Goal: Book appointment/travel/reservation

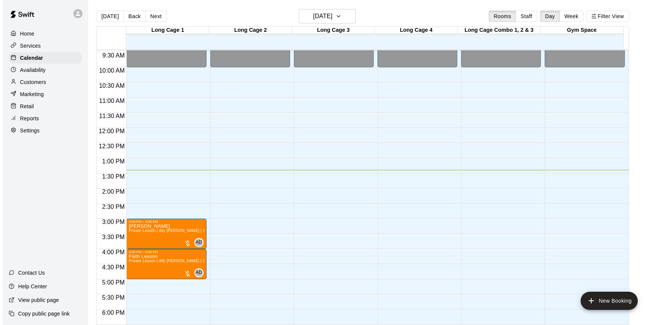
scroll to position [284, 0]
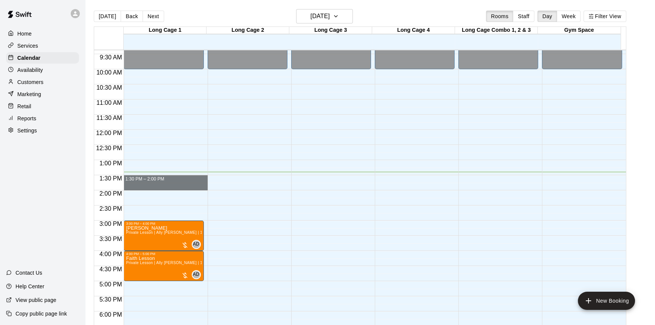
drag, startPoint x: 160, startPoint y: 175, endPoint x: 162, endPoint y: 188, distance: 12.2
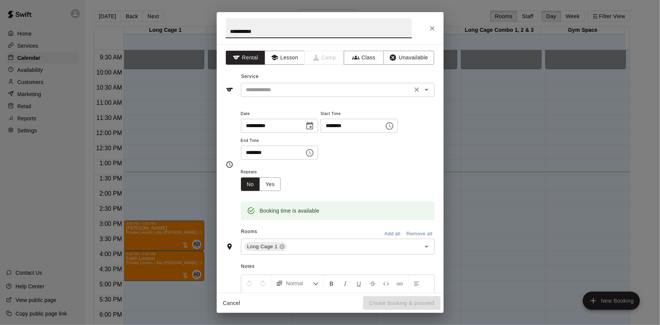
type input "**********"
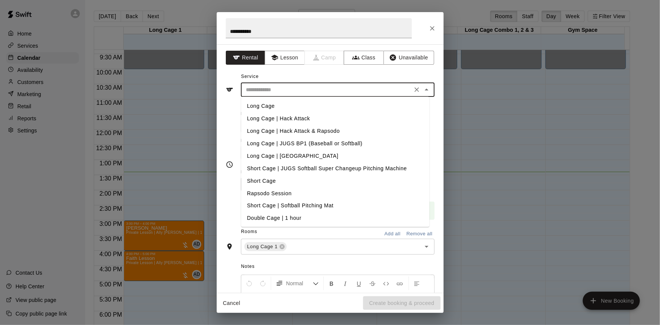
click at [292, 92] on input "text" at bounding box center [326, 89] width 167 height 9
click at [324, 117] on li "Long Cage | Hack Attack" at bounding box center [335, 118] width 188 height 12
type input "**********"
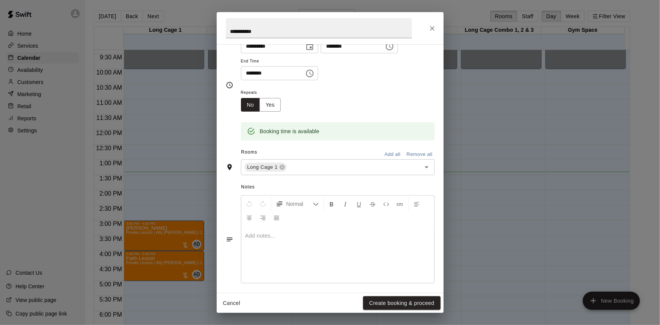
scroll to position [84, 0]
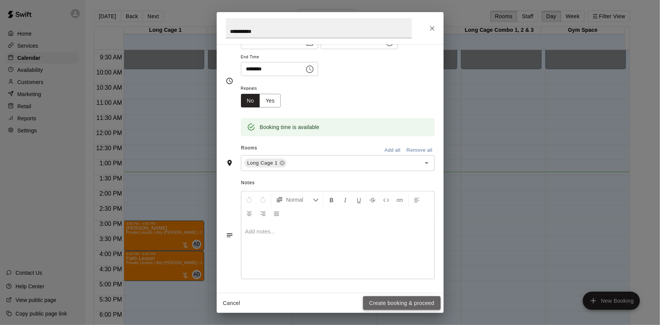
click at [402, 304] on button "Create booking & proceed" at bounding box center [401, 303] width 77 height 14
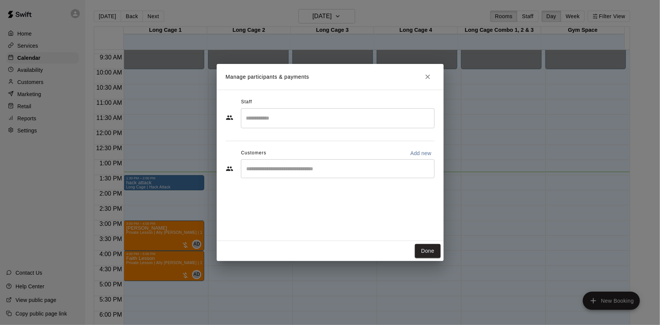
click at [295, 176] on div "​" at bounding box center [338, 168] width 194 height 19
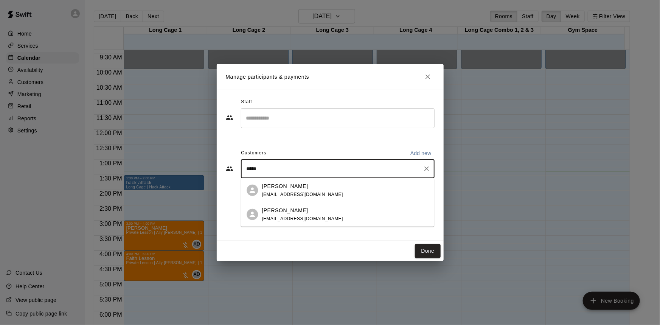
type input "******"
click at [322, 190] on div "[PERSON_NAME] [EMAIL_ADDRESS][DOMAIN_NAME]" at bounding box center [345, 190] width 166 height 16
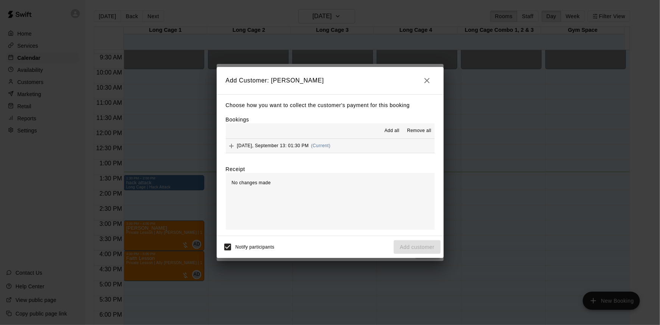
click at [365, 144] on button "[DATE], September 13: 01:30 PM (Current)" at bounding box center [330, 146] width 209 height 14
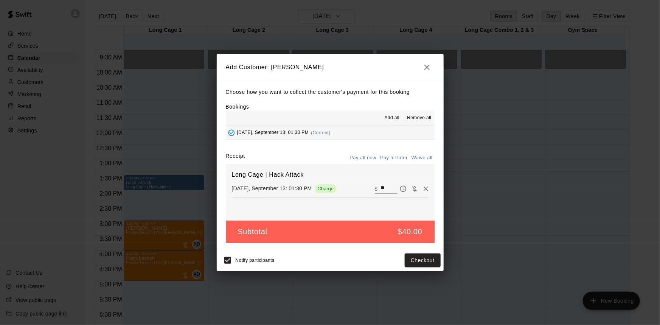
click at [364, 161] on button "Pay all now" at bounding box center [363, 158] width 31 height 12
click at [416, 249] on div "Add Customer: [PERSON_NAME] Choose how you want to collect the customer's payme…" at bounding box center [330, 162] width 227 height 217
click at [417, 258] on button "Checkout" at bounding box center [423, 260] width 36 height 14
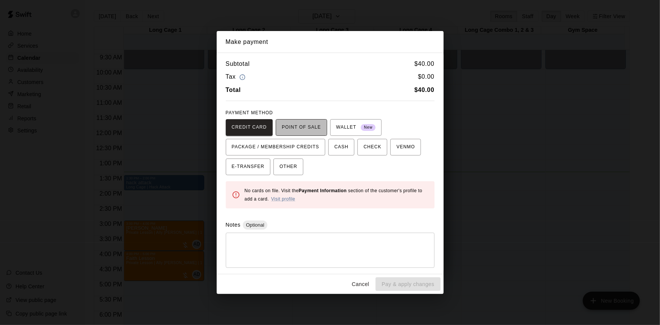
click at [301, 131] on span "POINT OF SALE" at bounding box center [301, 127] width 39 height 12
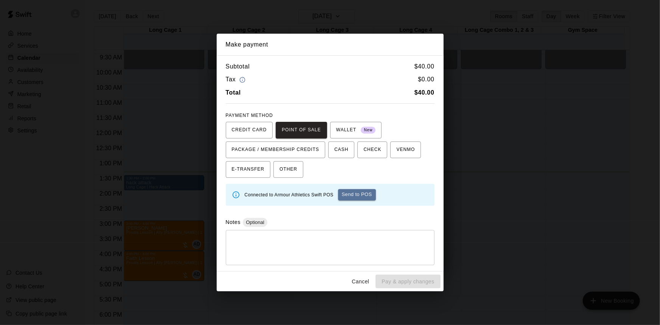
click at [365, 193] on button "Send to POS" at bounding box center [357, 194] width 38 height 11
